Goal: Communication & Community: Answer question/provide support

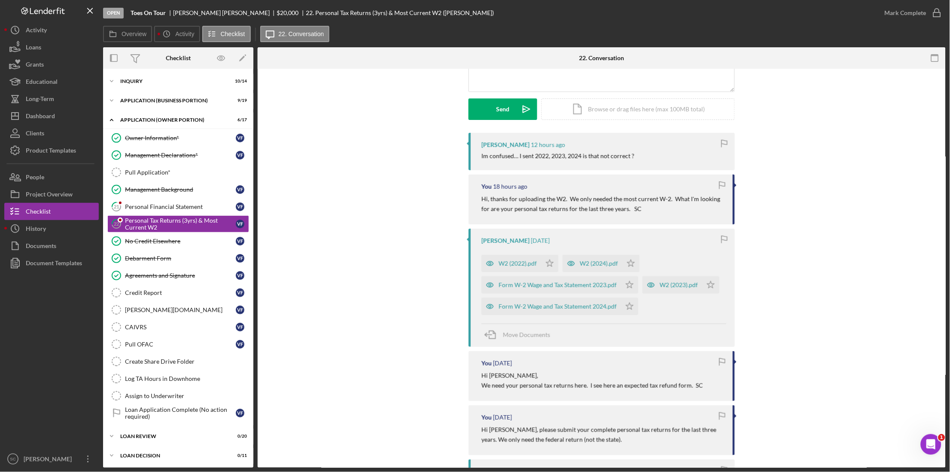
scroll to position [107, 0]
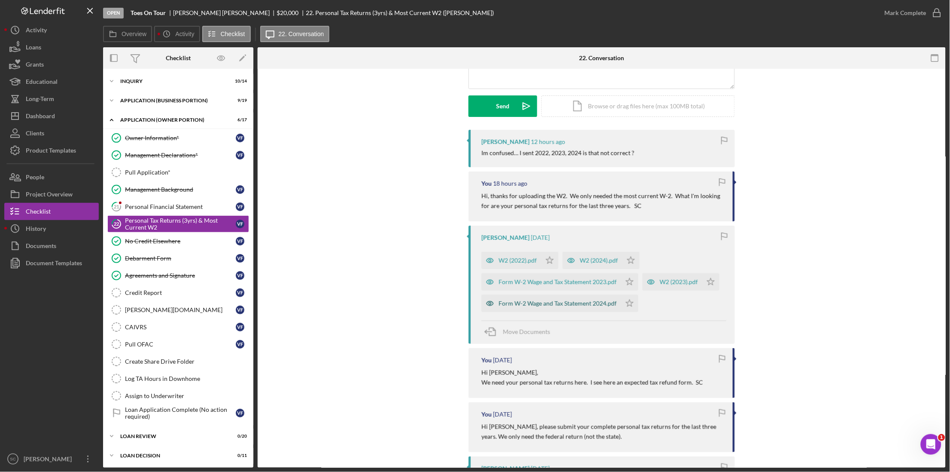
click at [515, 308] on div "Form W-2 Wage and Tax Statement 2024.pdf" at bounding box center [551, 303] width 140 height 17
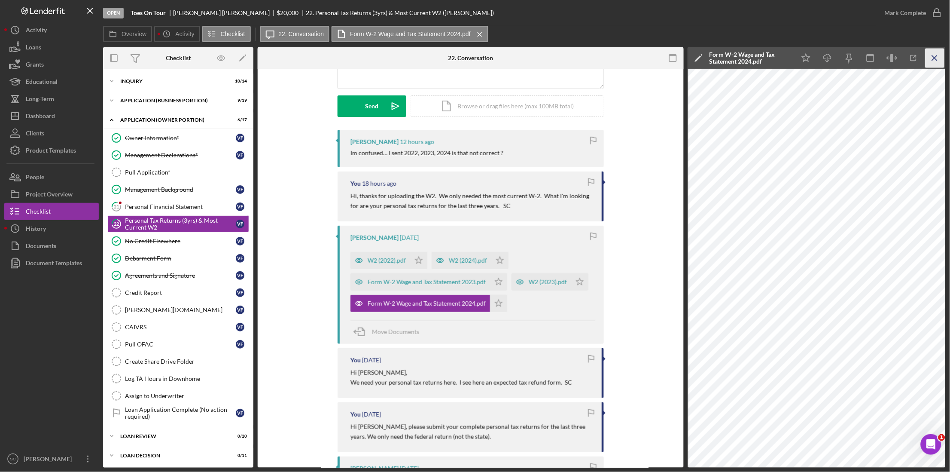
click at [934, 57] on line "button" at bounding box center [934, 57] width 5 height 5
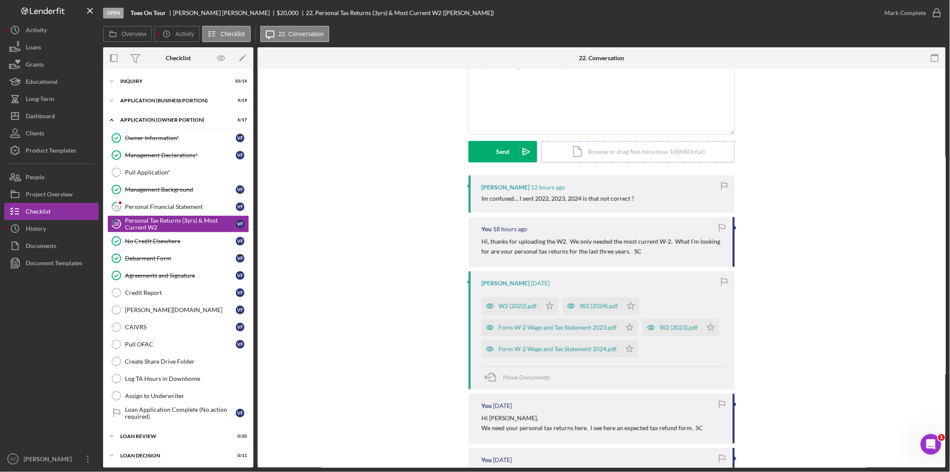
scroll to position [0, 0]
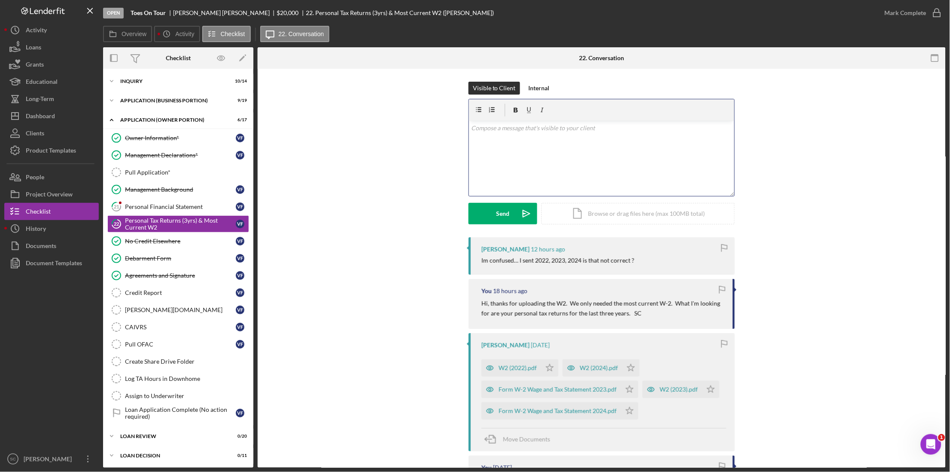
click at [520, 139] on div "v Color teal Color pink Remove color Add row above Add row below Add column bef…" at bounding box center [601, 158] width 265 height 75
click at [590, 140] on p "I'll look again, but unless I've missed them, I'm seeing the W2s for those year…" at bounding box center [602, 139] width 261 height 9
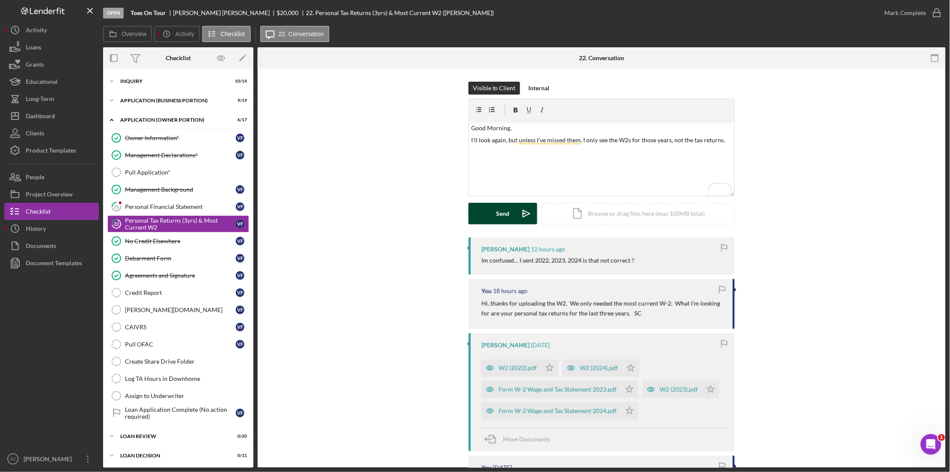
click at [505, 215] on div "Send" at bounding box center [502, 213] width 13 height 21
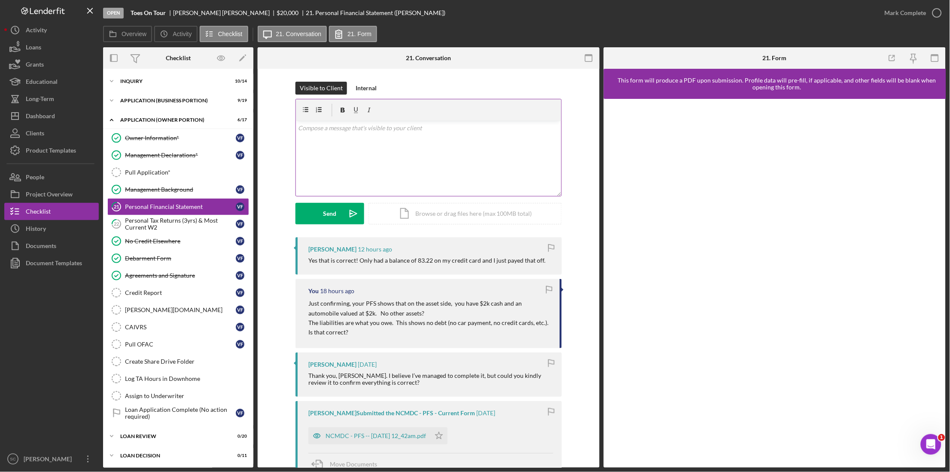
click at [347, 133] on div "v Color teal Color pink Remove color Add row above Add row below Add column bef…" at bounding box center [428, 158] width 265 height 75
click at [316, 213] on button "Send Icon/icon-invite-send" at bounding box center [329, 213] width 69 height 21
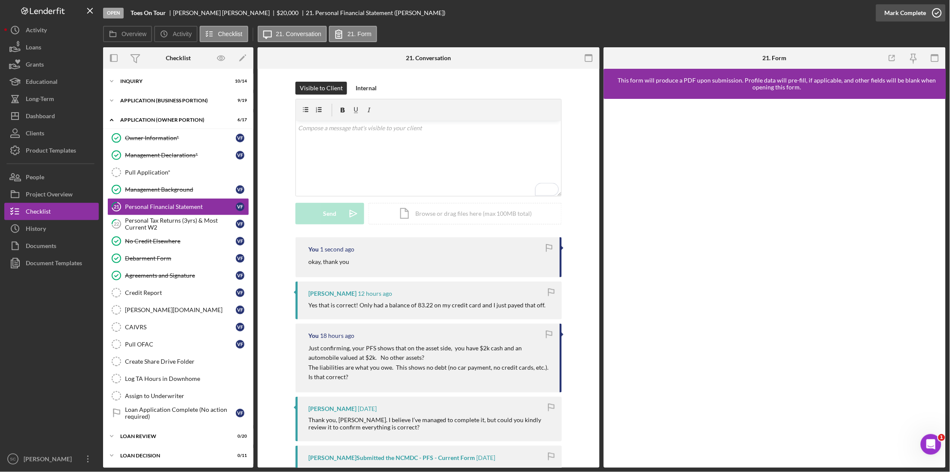
click at [902, 11] on div "Mark Complete" at bounding box center [906, 12] width 42 height 17
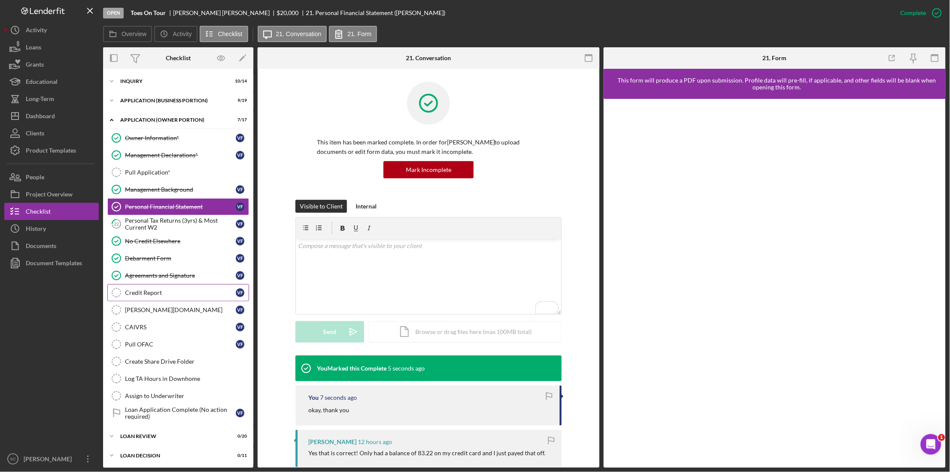
drag, startPoint x: 149, startPoint y: 294, endPoint x: 168, endPoint y: 292, distance: 19.4
click at [149, 294] on div "Credit Report" at bounding box center [180, 292] width 111 height 7
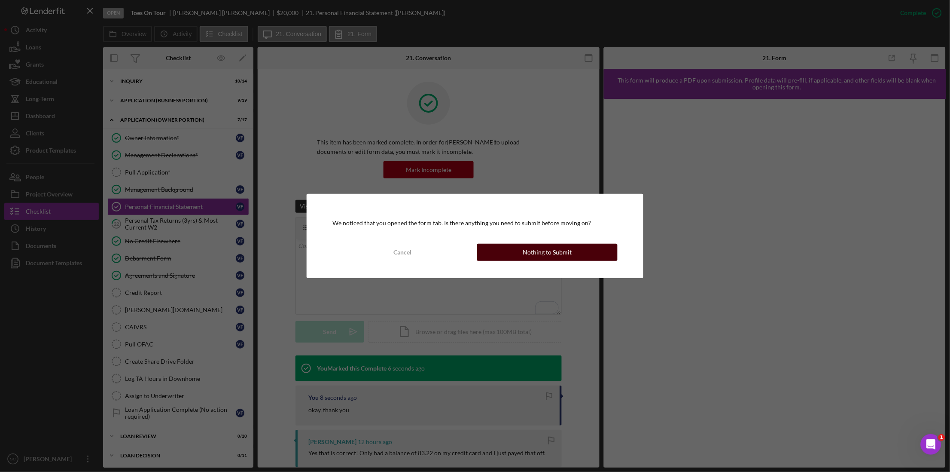
click at [560, 254] on div "Nothing to Submit" at bounding box center [547, 252] width 49 height 17
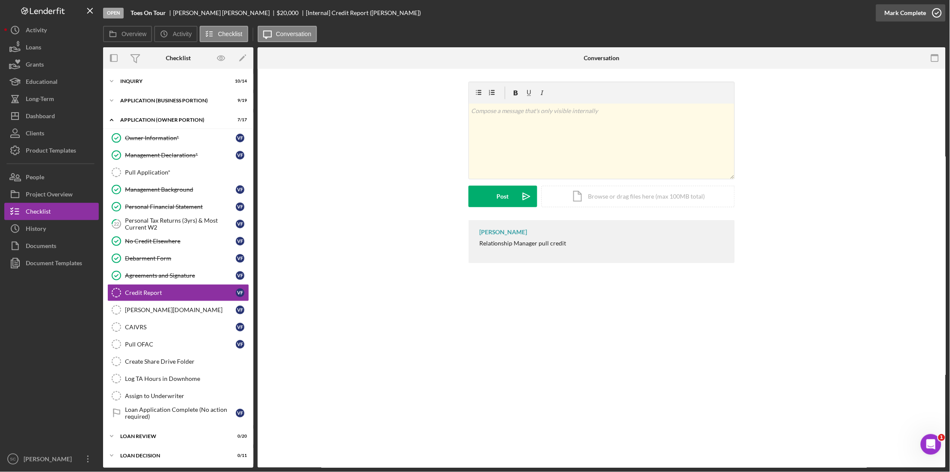
click at [916, 15] on div "Mark Complete" at bounding box center [906, 12] width 42 height 17
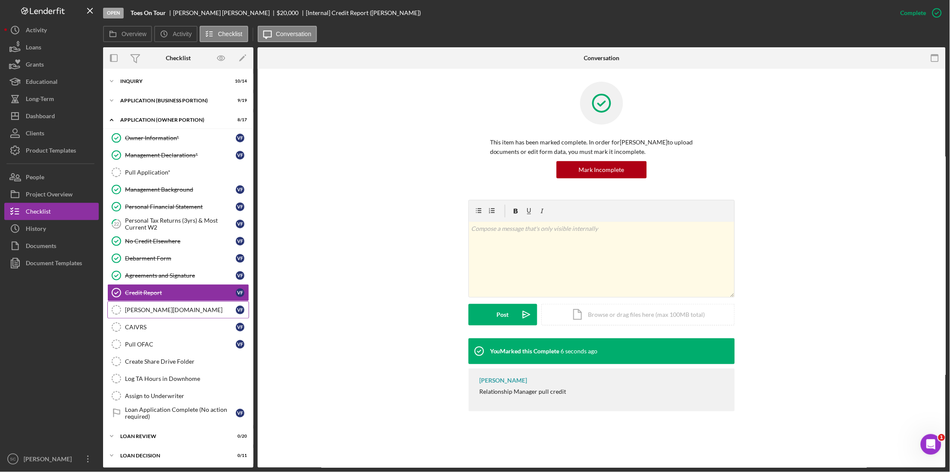
click at [186, 318] on link "SAMS.gov SAMS.gov V F" at bounding box center [178, 309] width 142 height 17
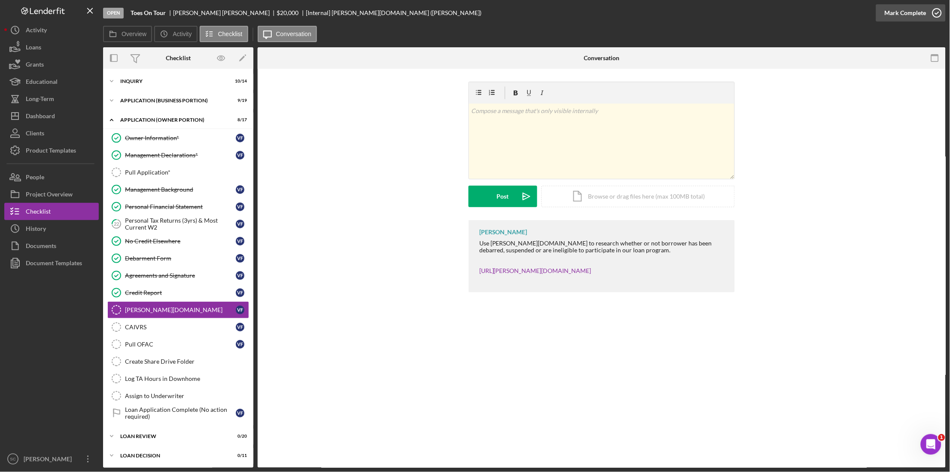
click at [886, 14] on div "Mark Complete" at bounding box center [906, 12] width 42 height 17
click at [162, 330] on div "CAIVRS" at bounding box center [180, 326] width 111 height 7
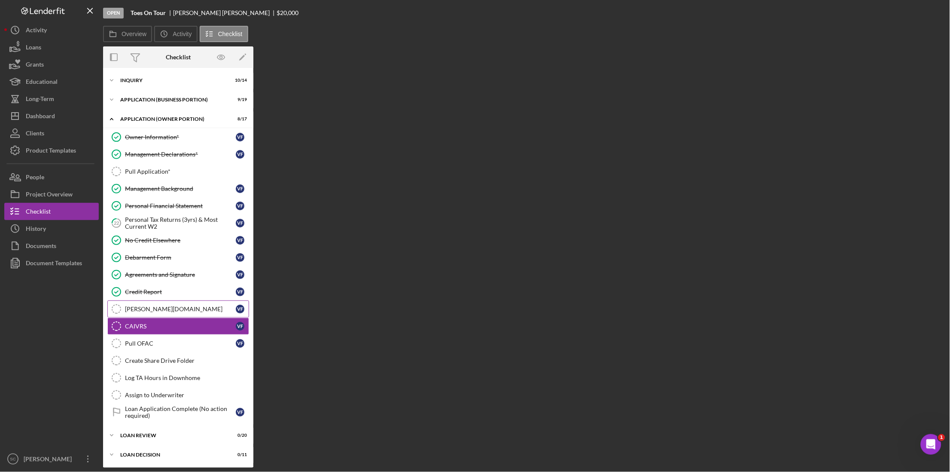
drag, startPoint x: 163, startPoint y: 311, endPoint x: 157, endPoint y: 338, distance: 28.6
click at [162, 312] on div "[PERSON_NAME][DOMAIN_NAME]" at bounding box center [180, 308] width 111 height 7
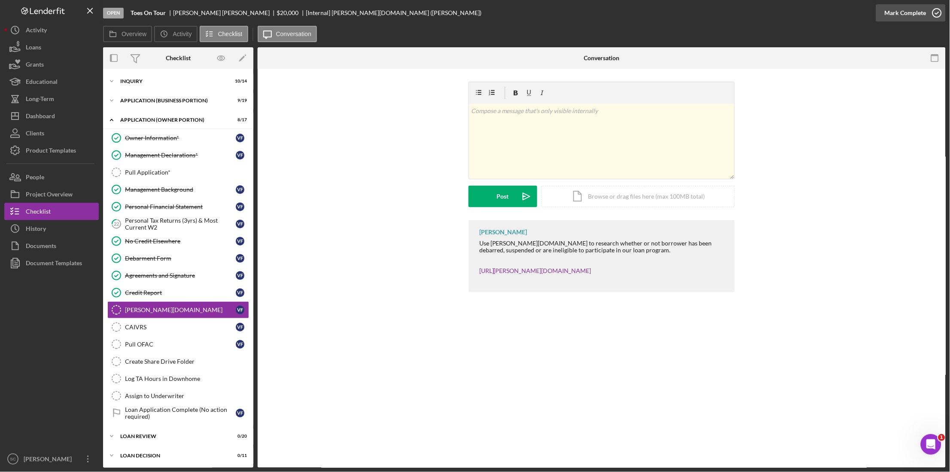
click at [890, 14] on div "Mark Complete" at bounding box center [906, 12] width 42 height 17
click at [171, 345] on div "Pull OFAC" at bounding box center [180, 344] width 111 height 7
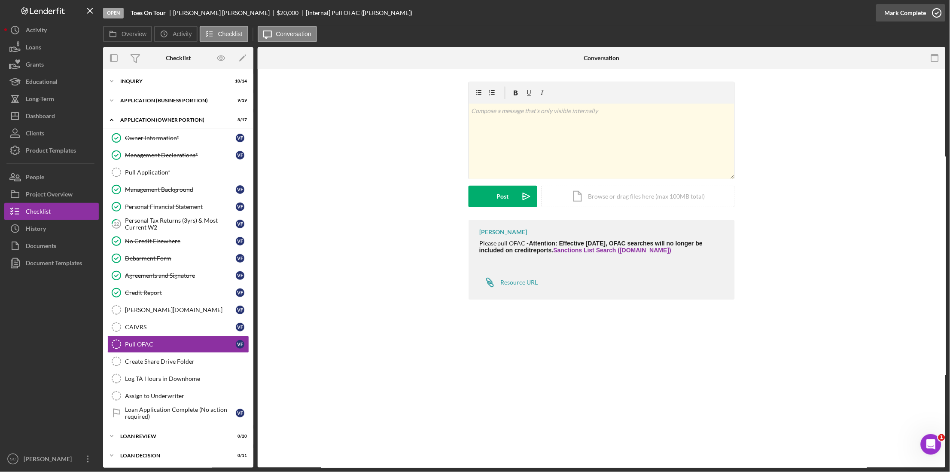
click at [917, 16] on div "Mark Complete" at bounding box center [906, 12] width 42 height 17
click at [187, 359] on link "Create Share Drive Folder Create Share Drive Folder" at bounding box center [178, 361] width 142 height 17
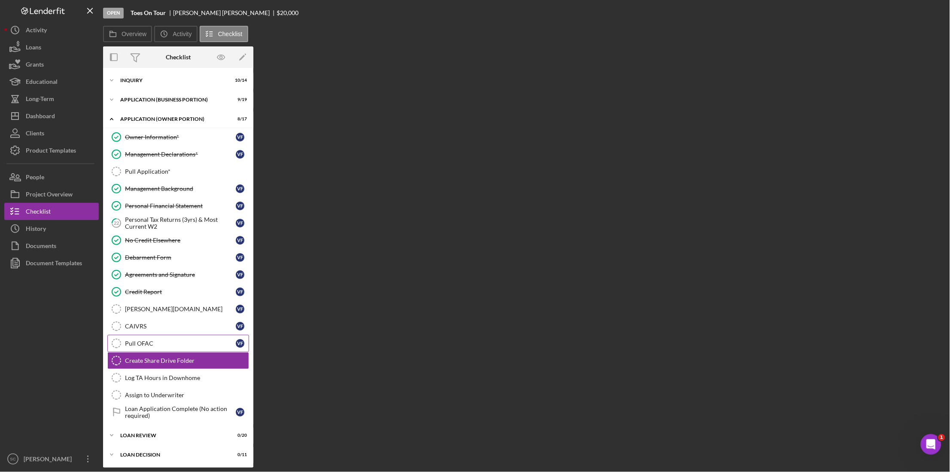
click at [188, 347] on div "Pull OFAC" at bounding box center [180, 343] width 111 height 7
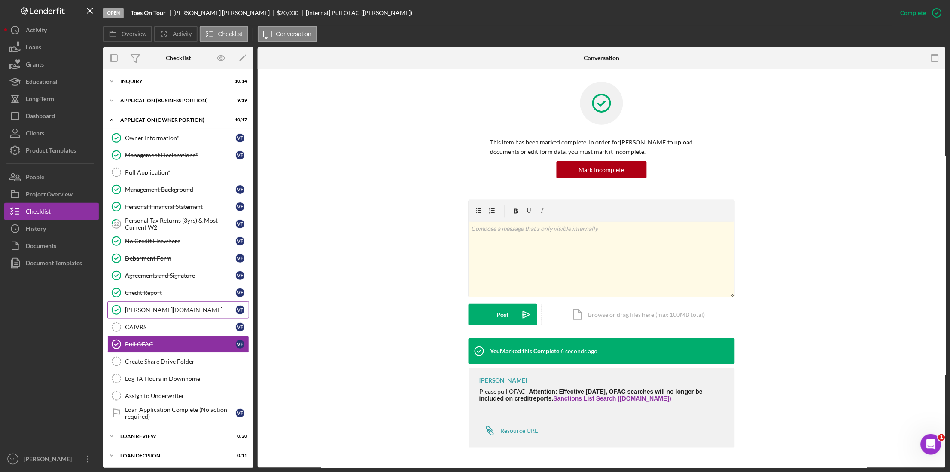
click at [137, 308] on div "[PERSON_NAME][DOMAIN_NAME]" at bounding box center [180, 309] width 111 height 7
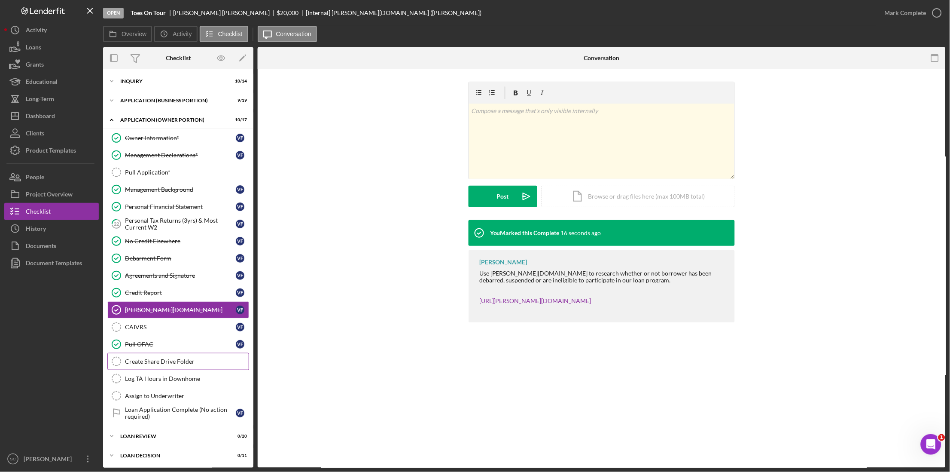
click at [152, 364] on div "Create Share Drive Folder" at bounding box center [187, 361] width 124 height 7
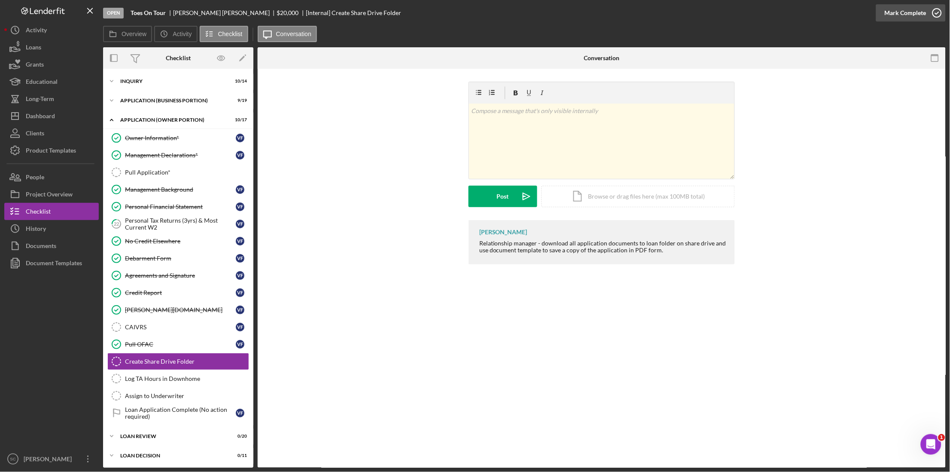
click at [915, 14] on div "Mark Complete" at bounding box center [906, 12] width 42 height 17
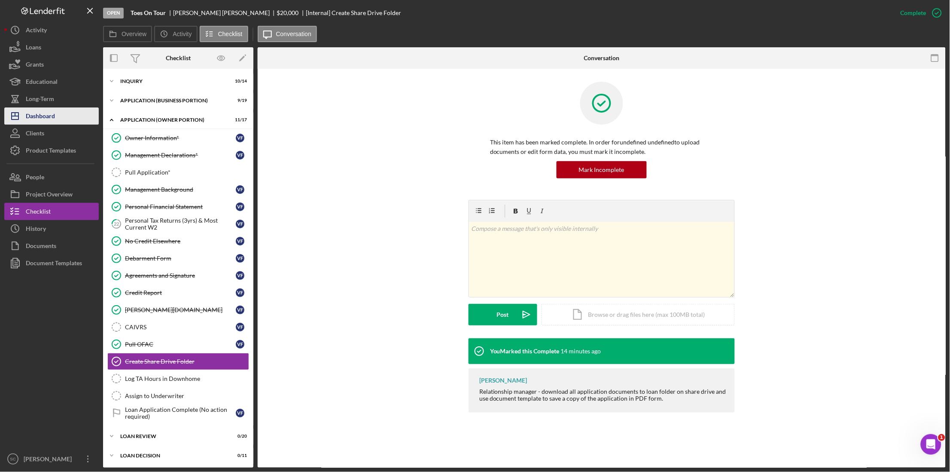
click at [64, 115] on button "Icon/Dashboard Dashboard" at bounding box center [51, 115] width 94 height 17
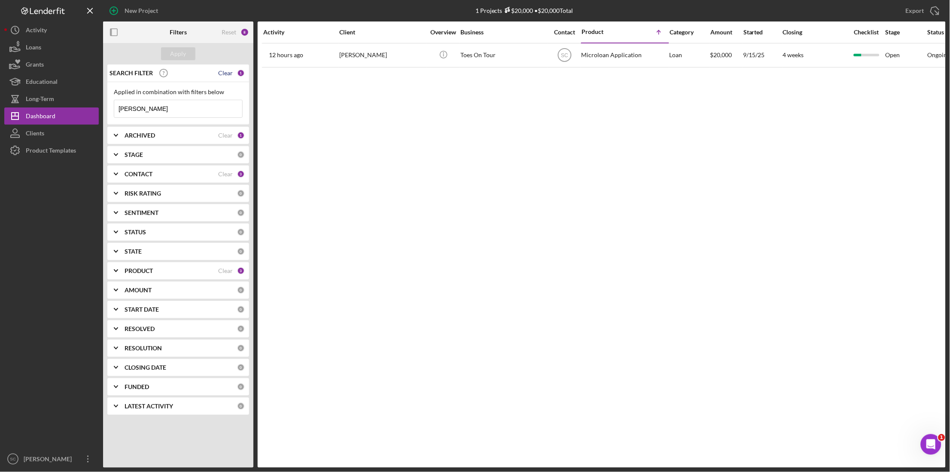
click at [227, 70] on div "Clear" at bounding box center [225, 73] width 15 height 7
click at [173, 51] on div "Apply" at bounding box center [179, 53] width 16 height 13
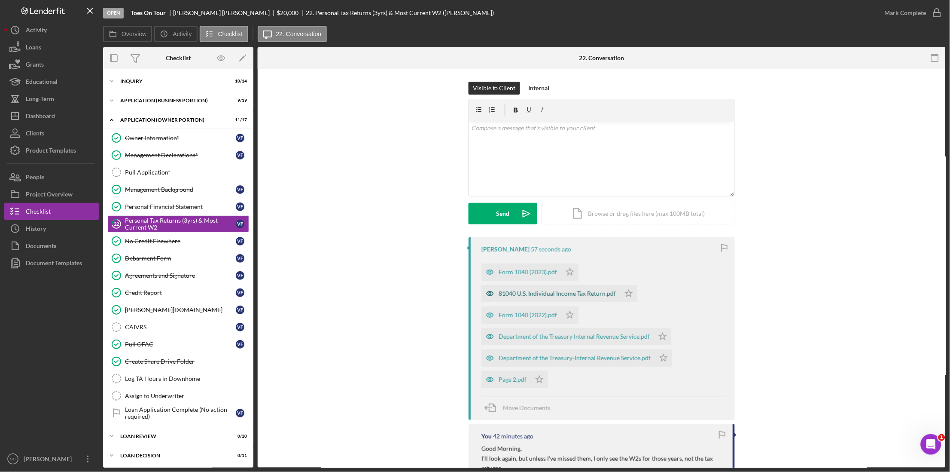
click at [524, 294] on div "81040 U.S. Individual Income Tax Return.pdf" at bounding box center [557, 293] width 117 height 7
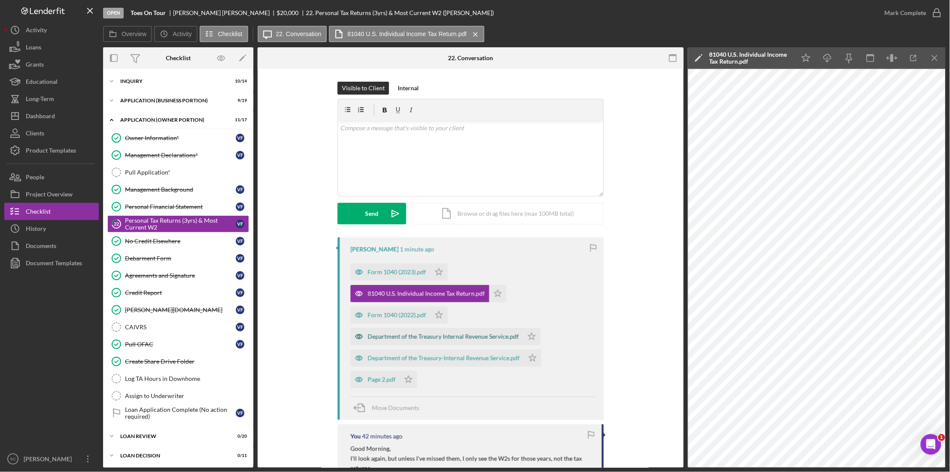
click at [402, 337] on div "Department of the Treasury Internal Revenue Service.pdf" at bounding box center [443, 336] width 151 height 7
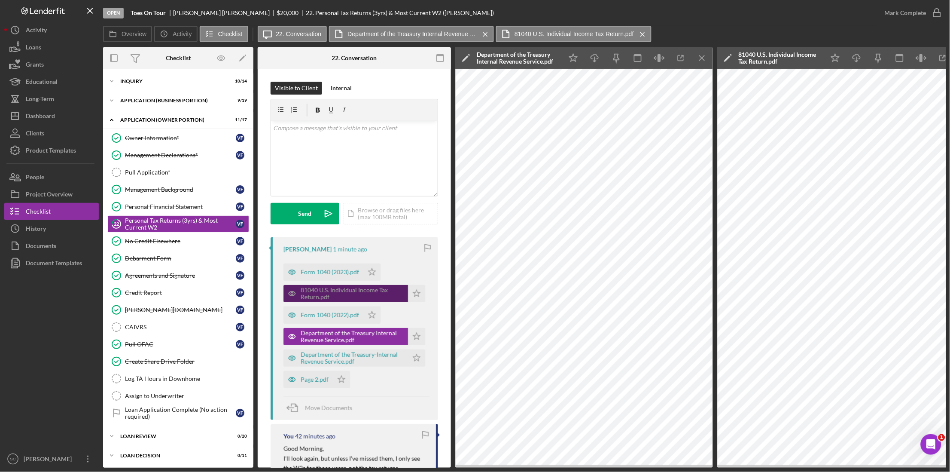
click at [334, 294] on div "81040 U.S. Individual Income Tax Return.pdf" at bounding box center [352, 293] width 103 height 14
click at [701, 60] on icon "Icon/Menu Close" at bounding box center [702, 58] width 19 height 19
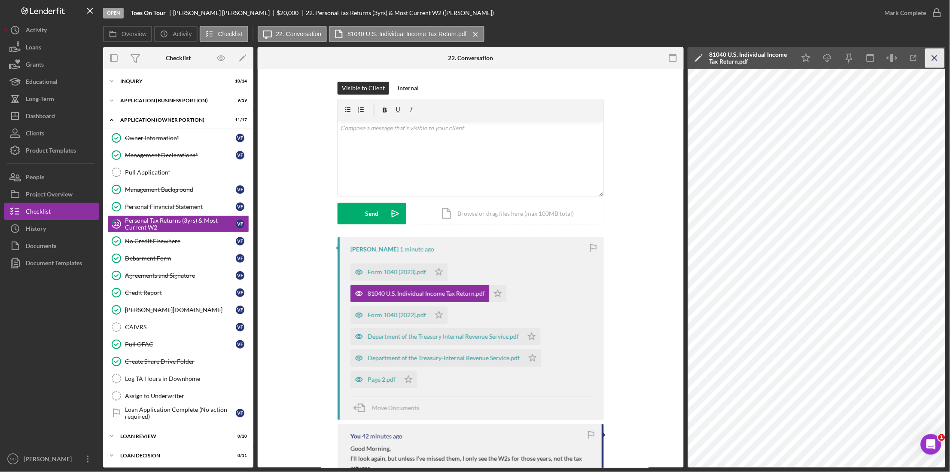
click at [936, 51] on icon "Icon/Menu Close" at bounding box center [935, 58] width 19 height 19
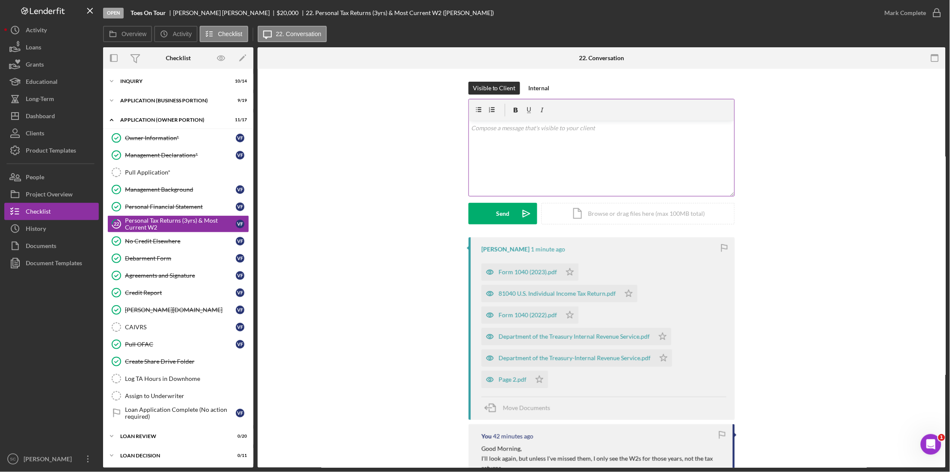
click at [518, 133] on div "v Color teal Color pink Remove color Add row above Add row below Add column bef…" at bounding box center [601, 158] width 265 height 75
click at [476, 128] on p "than you!" at bounding box center [602, 127] width 261 height 9
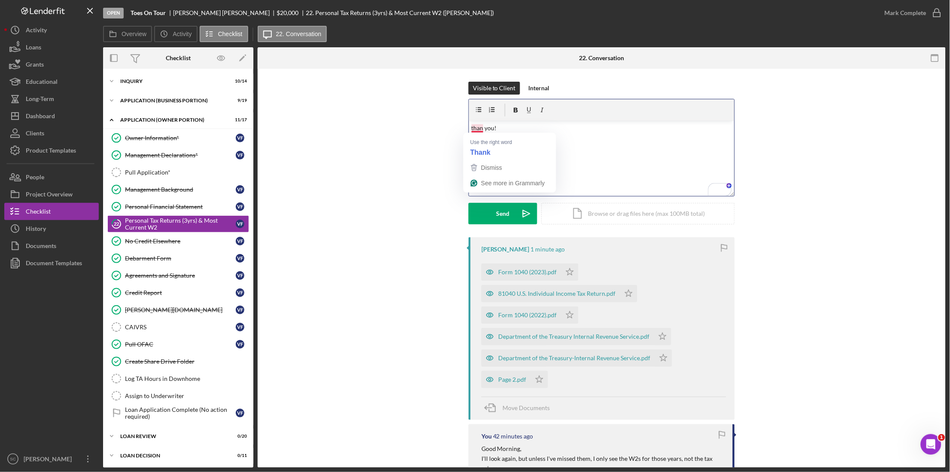
click at [478, 130] on p "than you!" at bounding box center [602, 127] width 261 height 9
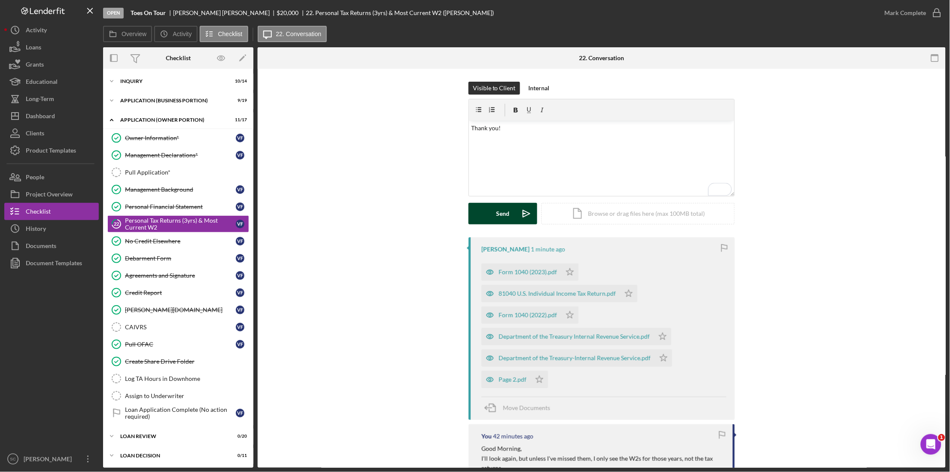
click at [499, 209] on div "Send" at bounding box center [502, 213] width 13 height 21
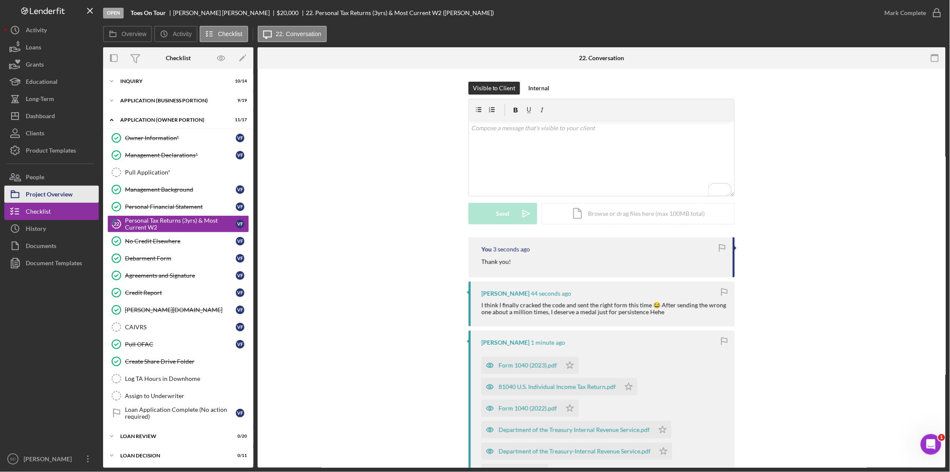
click at [35, 188] on div "Project Overview" at bounding box center [49, 195] width 47 height 19
click at [478, 127] on p at bounding box center [602, 127] width 261 height 9
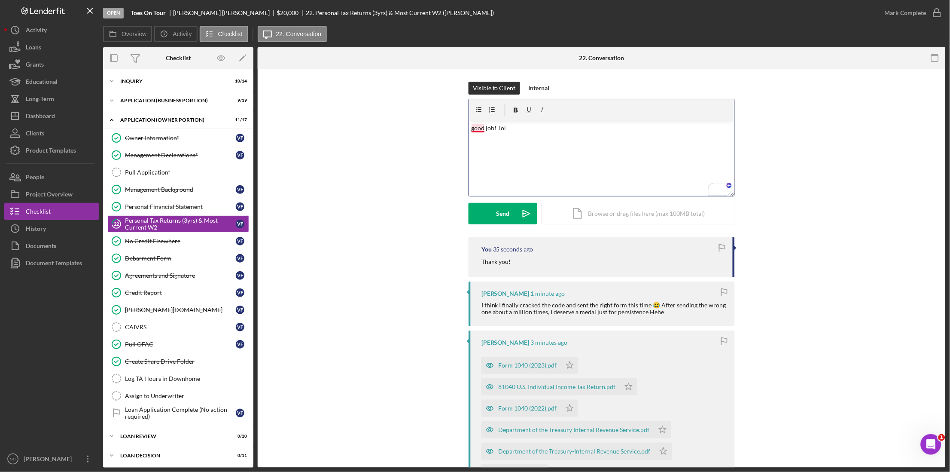
click at [478, 129] on p "good job! lol" at bounding box center [602, 127] width 261 height 9
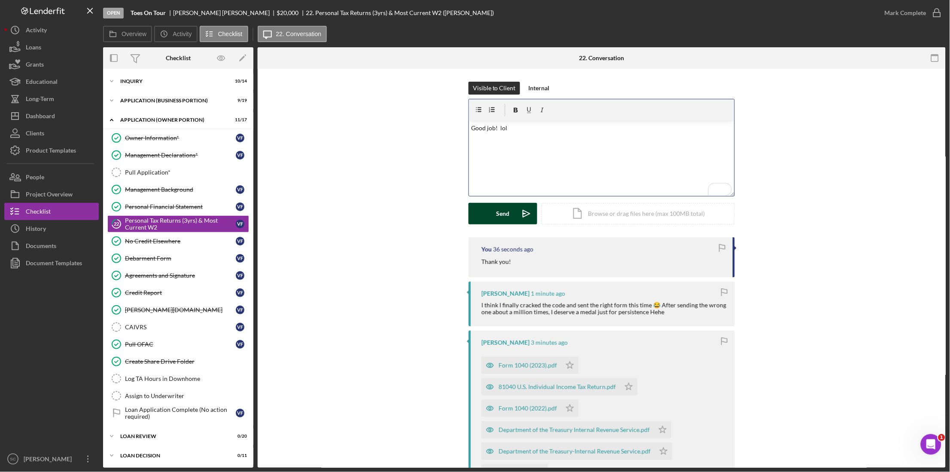
click at [503, 216] on div "Send" at bounding box center [502, 213] width 13 height 21
